Goal: Information Seeking & Learning: Learn about a topic

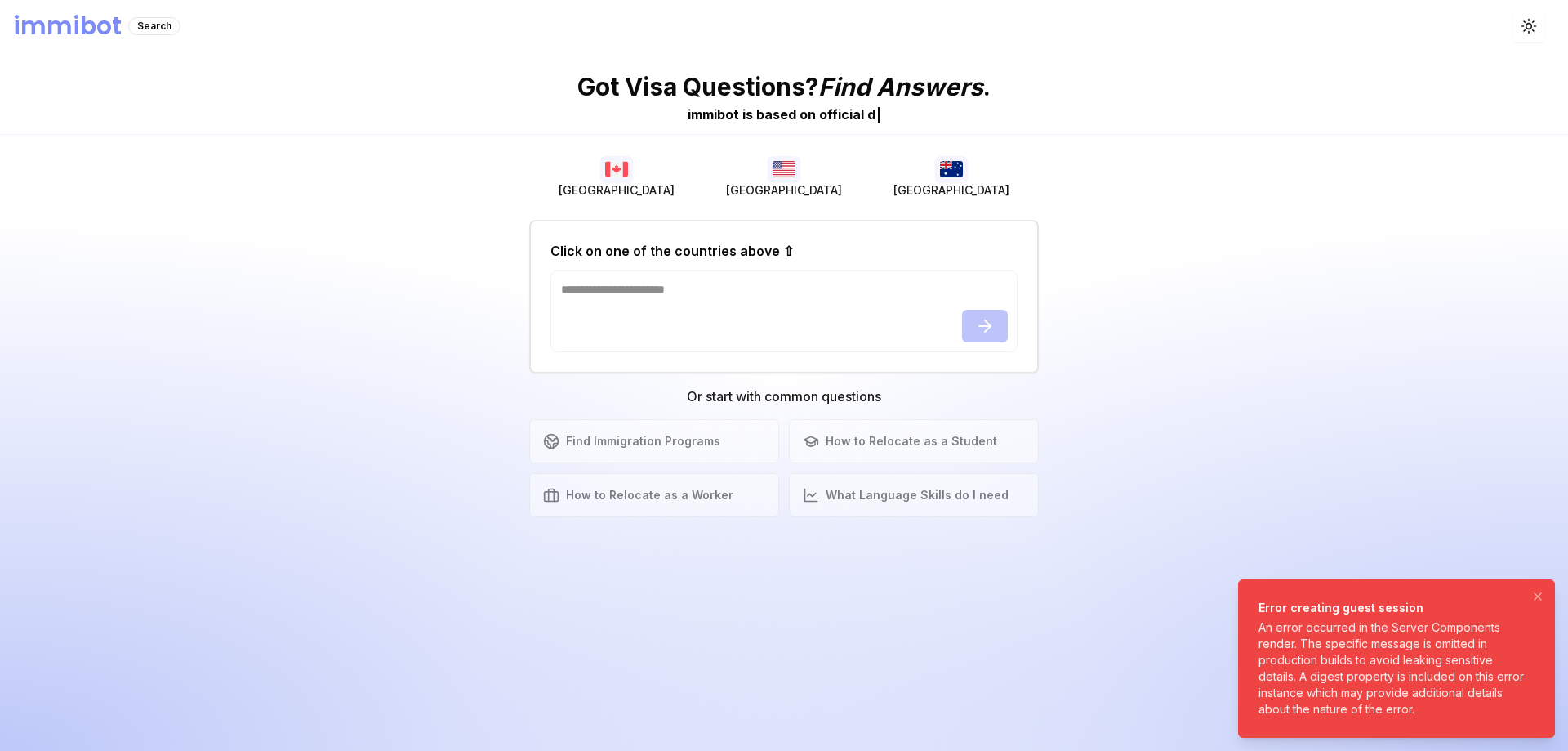
click at [1455, 655] on div "An error occurred in the Server Components render. The specific message is omit…" at bounding box center [1393, 668] width 270 height 98
click at [1536, 601] on icon "Notifications (F8)" at bounding box center [1537, 596] width 13 height 13
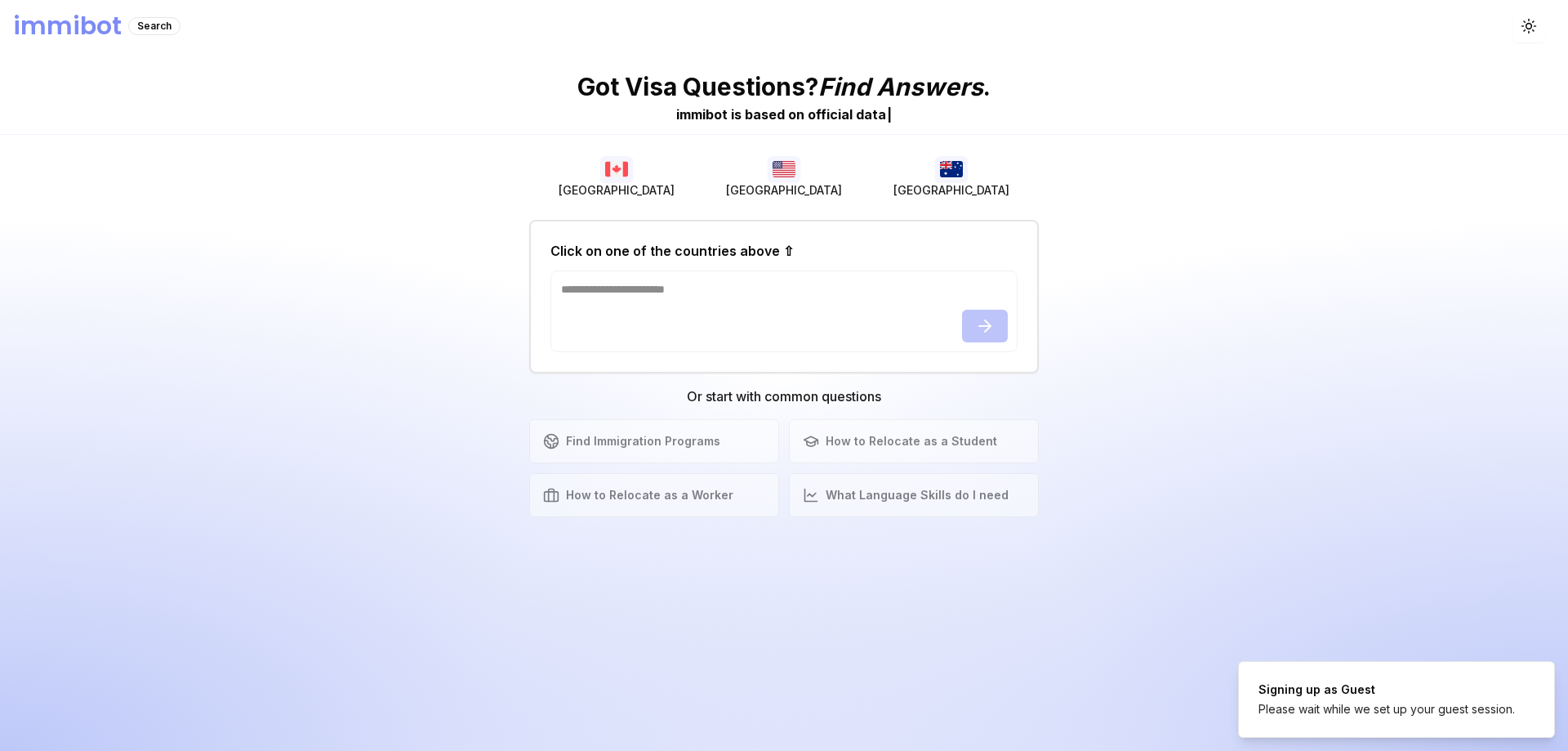
drag, startPoint x: 1238, startPoint y: 598, endPoint x: 1279, endPoint y: 643, distance: 60.9
click at [1238, 605] on div "Got Visa Questions? Find Answers . immibot is b a s e d o n o f f i c i a l d a…" at bounding box center [784, 401] width 1568 height 698
drag, startPoint x: 1325, startPoint y: 699, endPoint x: 1233, endPoint y: 698, distance: 92.0
click at [1309, 699] on div "Signing up as Guest Please wait while we set up your guest session." at bounding box center [1386, 699] width 257 height 36
click at [1082, 697] on div "Got Visa Questions? Find Answers . immibot is b a s e d o n o f f i c i a l | […" at bounding box center [784, 401] width 1568 height 698
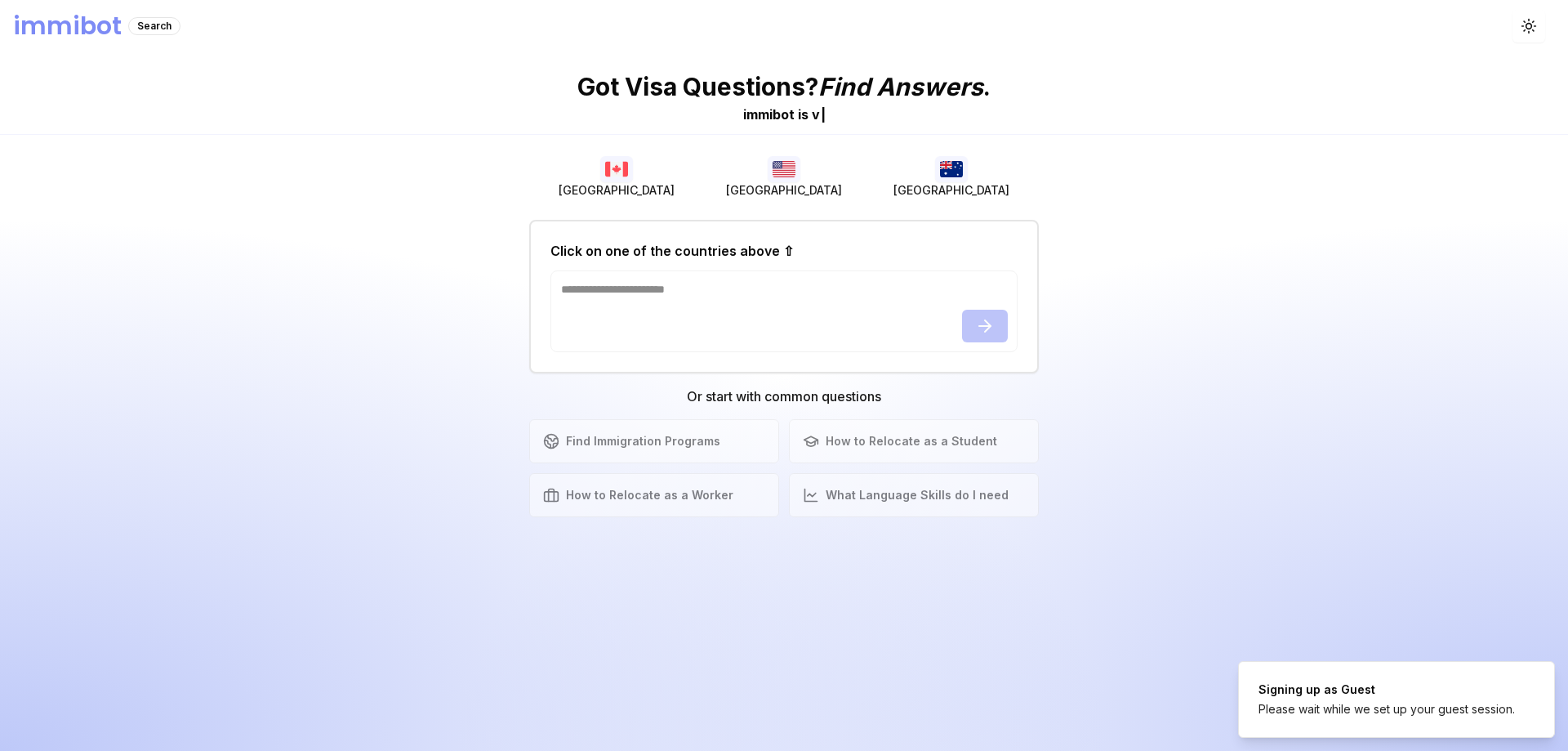
click at [82, 33] on h1 "immibot" at bounding box center [67, 26] width 108 height 30
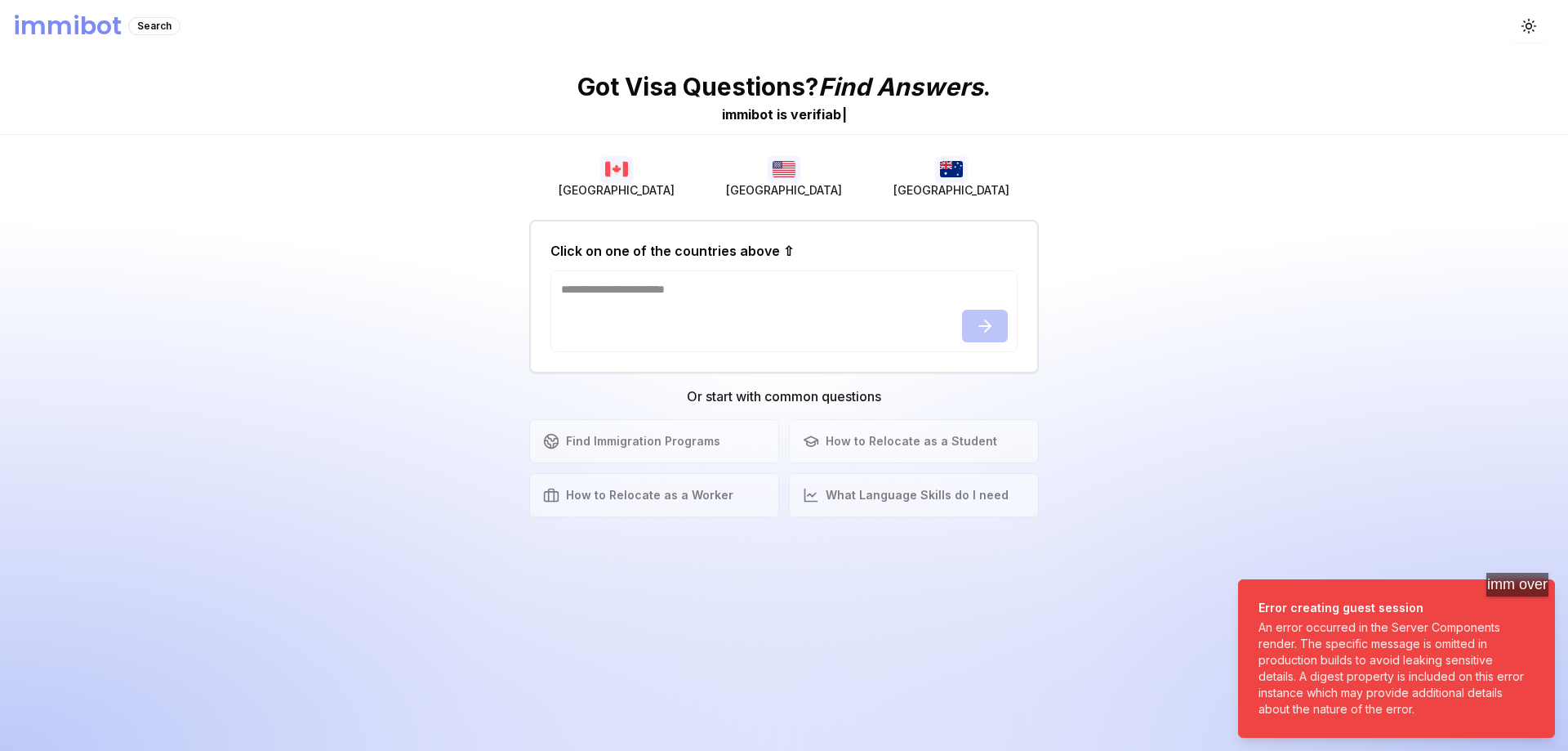
click at [1555, 613] on body "immibot Search Toggle theme Got Visa Questions? Find Answers . immibot is v e r…" at bounding box center [784, 376] width 1568 height 751
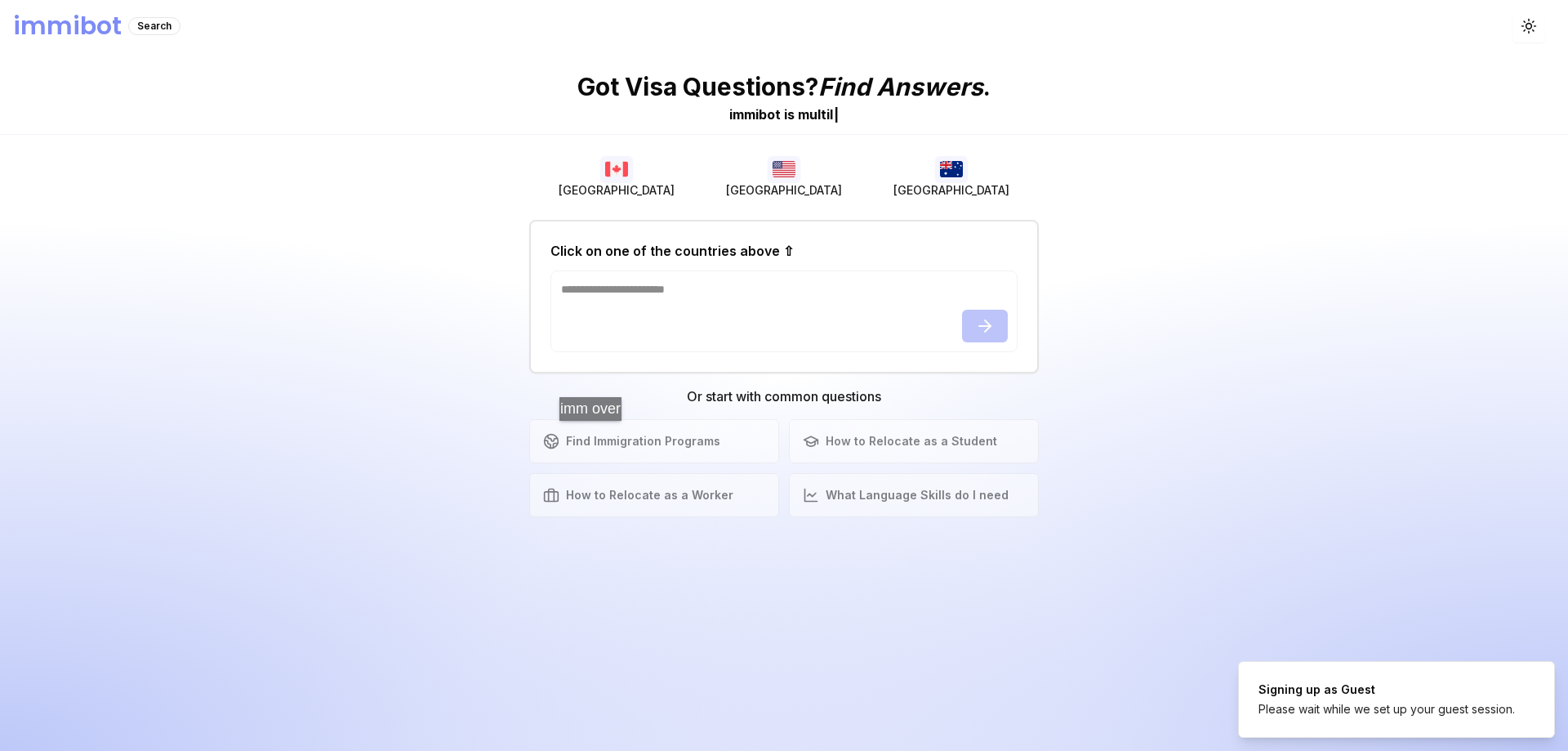
click at [599, 437] on div "Find Immigration Programs Explore available immigration pathways How to Relocat…" at bounding box center [784, 468] width 510 height 98
click at [912, 437] on div "Find Immigration Programs Explore available immigration pathways How to Relocat…" at bounding box center [784, 468] width 510 height 98
click at [863, 485] on div "Find Immigration Programs Explore available immigration pathways How to Relocat…" at bounding box center [784, 468] width 510 height 98
drag, startPoint x: 803, startPoint y: 506, endPoint x: 794, endPoint y: 491, distance: 17.5
click at [801, 506] on div "Find Immigration Programs Explore available immigration pathways How to Relocat…" at bounding box center [784, 468] width 510 height 98
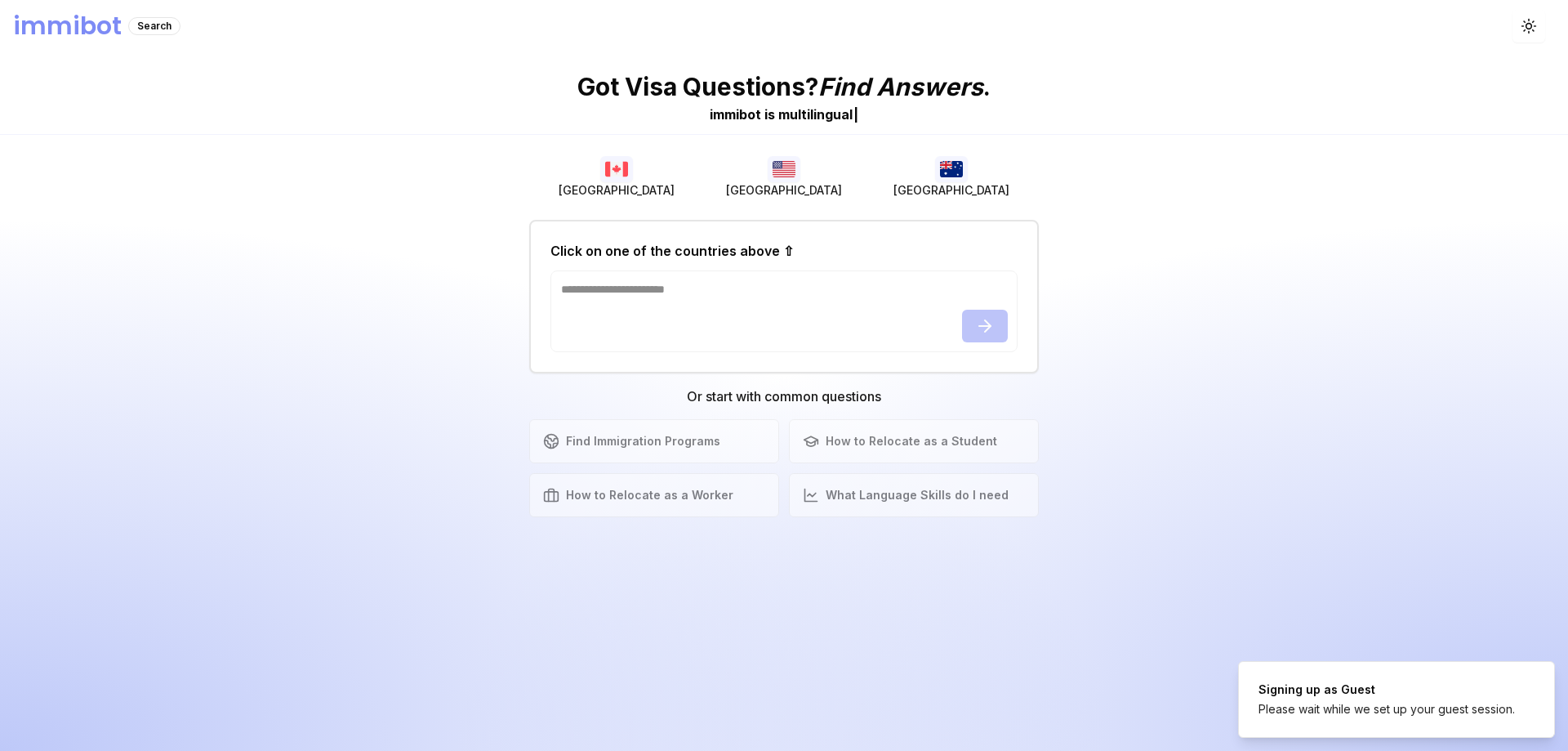
drag, startPoint x: 712, startPoint y: 249, endPoint x: 764, endPoint y: 187, distance: 80.9
click at [714, 245] on h2 "Click on one of the countries above ⇧" at bounding box center [672, 250] width 244 height 19
click at [766, 184] on button "[GEOGRAPHIC_DATA]" at bounding box center [783, 177] width 168 height 52
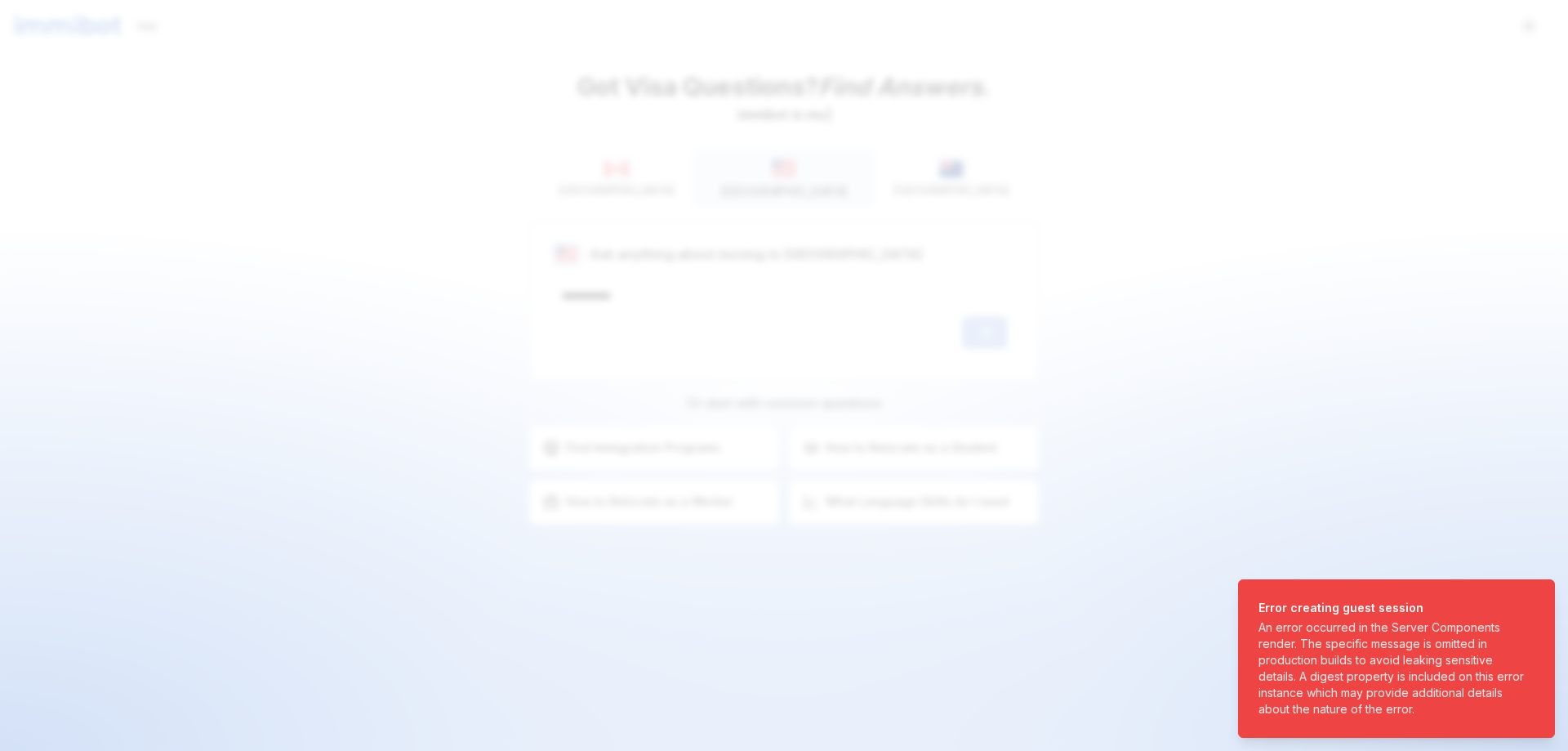
drag, startPoint x: 1301, startPoint y: 436, endPoint x: 1261, endPoint y: 361, distance: 85.0
click at [1300, 430] on div at bounding box center [784, 376] width 1568 height 751
